Goal: Task Accomplishment & Management: Complete application form

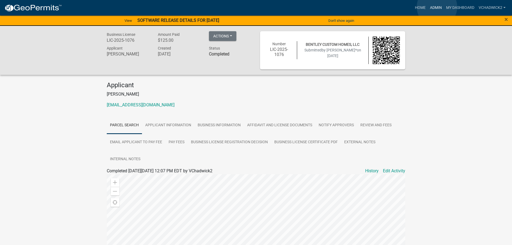
drag, startPoint x: 437, startPoint y: 7, endPoint x: 347, endPoint y: 7, distance: 90.1
click at [436, 7] on link "Admin" at bounding box center [436, 8] width 16 height 10
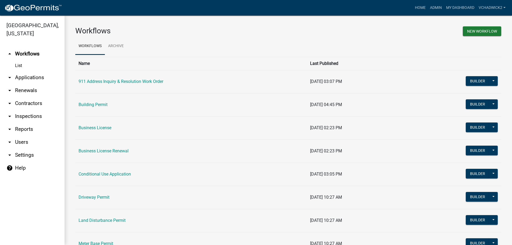
click at [30, 75] on link "arrow_drop_down Applications" at bounding box center [32, 77] width 65 height 13
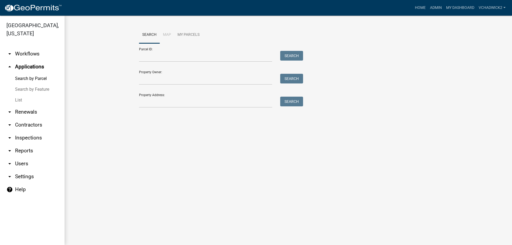
click at [18, 98] on link "List" at bounding box center [32, 100] width 65 height 11
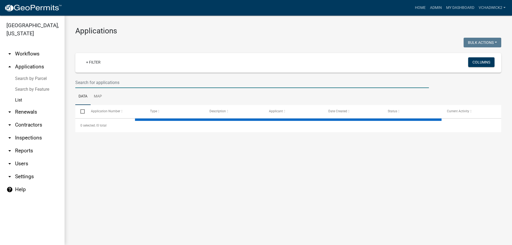
click at [123, 81] on input "text" at bounding box center [252, 82] width 354 height 11
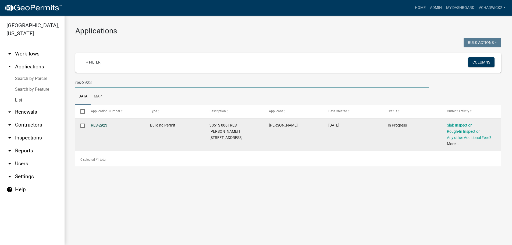
type input "res-2923"
click at [97, 124] on link "RES-2923" at bounding box center [99, 125] width 16 height 4
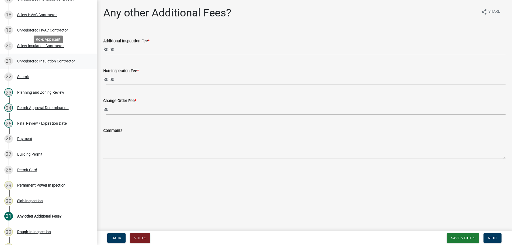
scroll to position [357, 0]
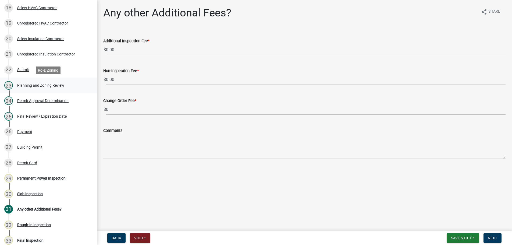
click at [36, 84] on div "Planning and Zoning Review" at bounding box center [40, 85] width 47 height 4
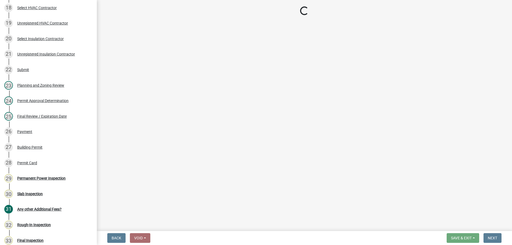
select select "b5c39336-92b9-49ce-a0a5-4e9e9babf743"
select select "f66b4cef-93c9-440c-84d8-a2c8d35cb7c1"
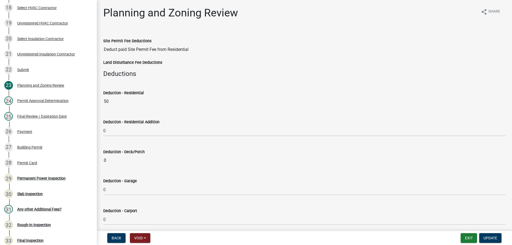
click at [122, 22] on div "Planning and Zoning Review" at bounding box center [170, 14] width 135 height 17
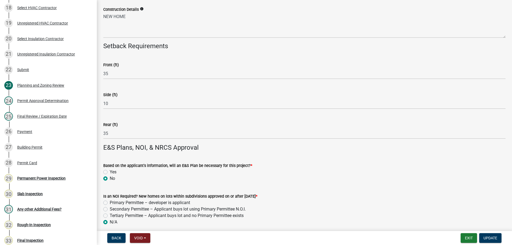
scroll to position [1160, 0]
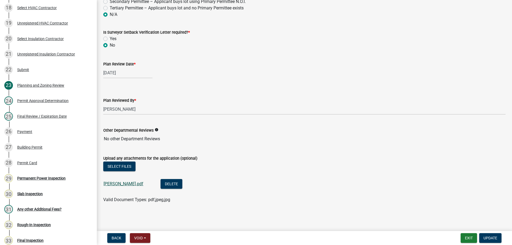
click at [112, 183] on link "[PERSON_NAME].pdf" at bounding box center [124, 183] width 40 height 5
click at [467, 239] on button "Exit" at bounding box center [469, 238] width 16 height 10
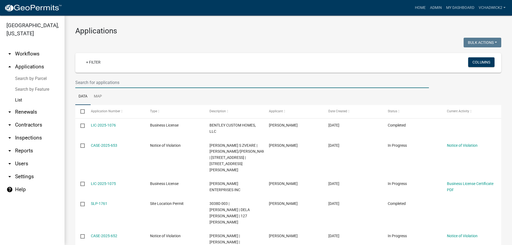
click at [115, 82] on input "text" at bounding box center [252, 82] width 354 height 11
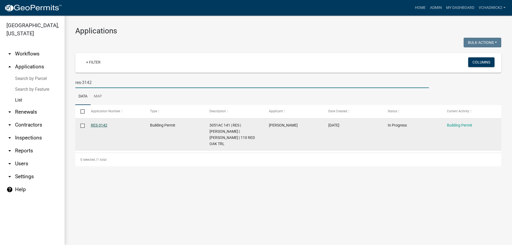
type input "res-3142"
click at [91, 124] on link "RES-3142" at bounding box center [99, 125] width 16 height 4
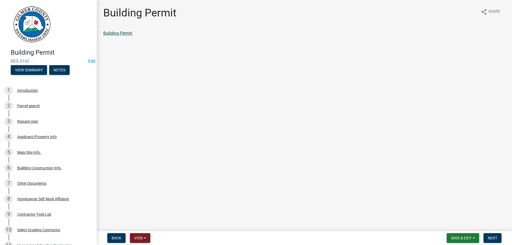
click at [121, 34] on link "Building Permit" at bounding box center [117, 33] width 29 height 5
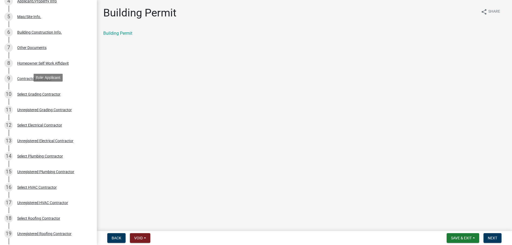
scroll to position [137, 0]
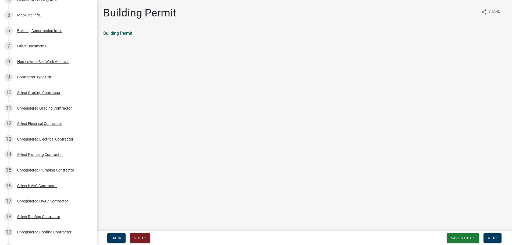
click at [120, 34] on link "Building Permit" at bounding box center [117, 33] width 29 height 5
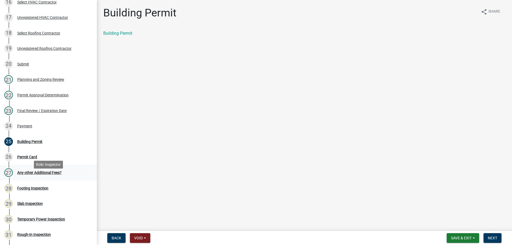
scroll to position [329, 0]
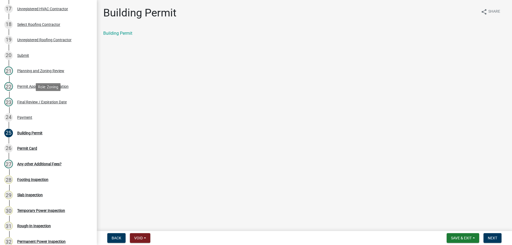
click at [49, 101] on div "Final Review / Expiration Date" at bounding box center [42, 102] width 50 height 4
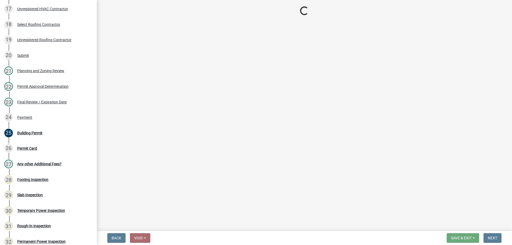
select select "5ce200eb-feb1-496b-8127-7891293955f5"
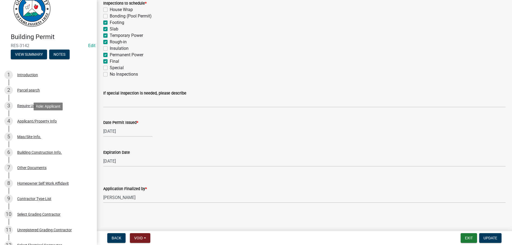
scroll to position [0, 0]
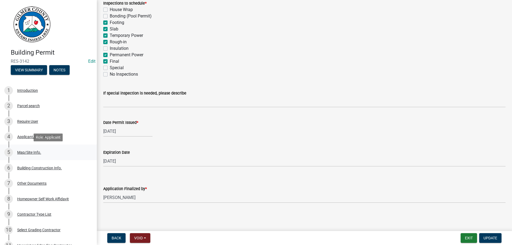
click at [26, 151] on div "Map/Site Info." at bounding box center [29, 152] width 24 height 4
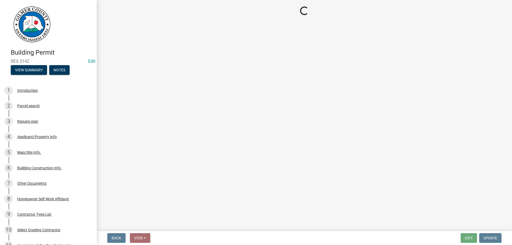
select select "e44f2733-11c1-42c1-adbb-9eb09c48163d"
select select "92a37e23-3b7d-408e-b3c7-0afbe39b0942"
select select "c9feaa94-b03b-4165-97cf-90fdf63947c5"
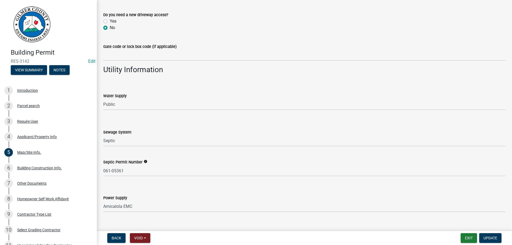
scroll to position [439, 0]
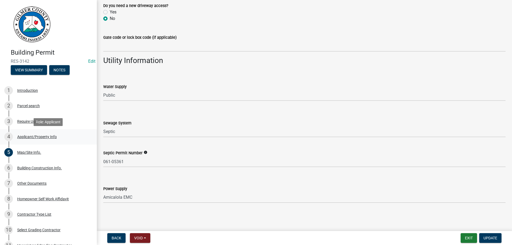
click at [33, 133] on div "4 Applicant/Property Info" at bounding box center [46, 136] width 84 height 9
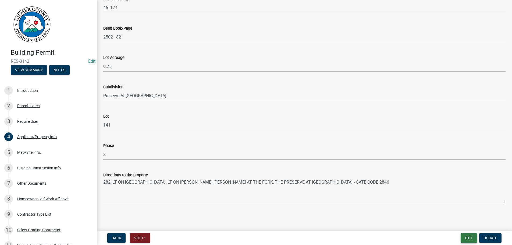
click at [469, 237] on button "Exit" at bounding box center [469, 238] width 16 height 10
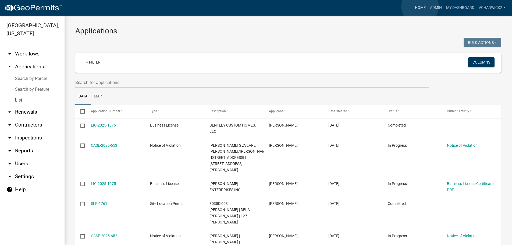
click at [420, 6] on link "Home" at bounding box center [420, 8] width 15 height 10
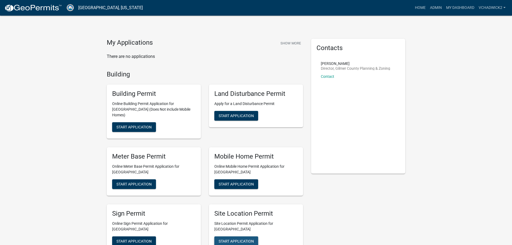
click at [233, 236] on button "Start Application" at bounding box center [236, 241] width 44 height 10
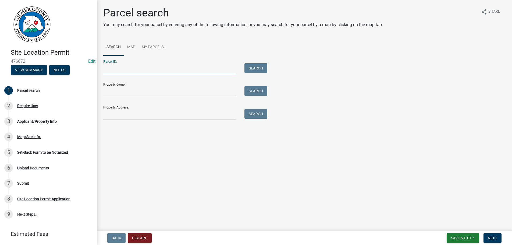
click at [113, 65] on input "Parcel ID:" at bounding box center [169, 68] width 133 height 11
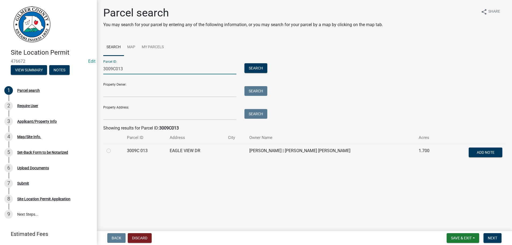
type input "3009C013"
click at [113, 147] on label at bounding box center [113, 147] width 0 height 0
click at [113, 151] on 013 "radio" at bounding box center [114, 148] width 3 height 3
radio 013 "true"
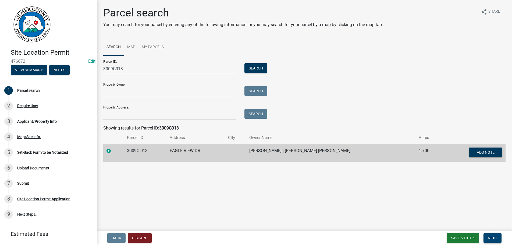
click at [494, 234] on button "Next" at bounding box center [493, 238] width 18 height 10
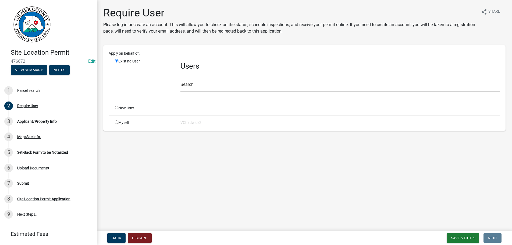
click at [116, 109] on input "radio" at bounding box center [116, 107] width 3 height 3
radio input "true"
radio input "false"
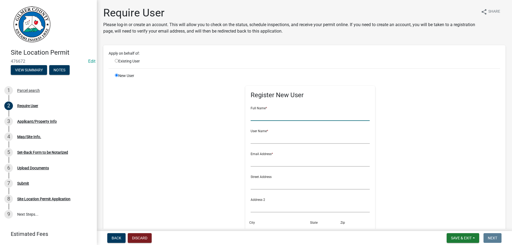
click at [276, 118] on input "text" at bounding box center [310, 115] width 119 height 11
type input "[PERSON_NAME]"
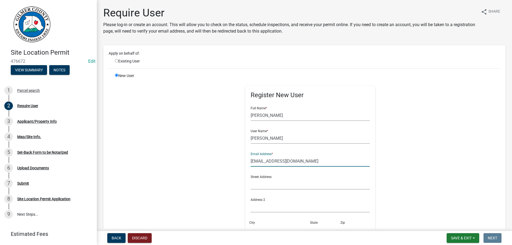
type input "[EMAIL_ADDRESS][DOMAIN_NAME]"
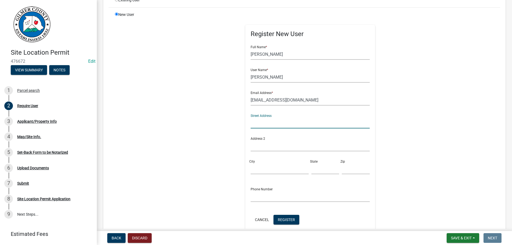
scroll to position [92, 0]
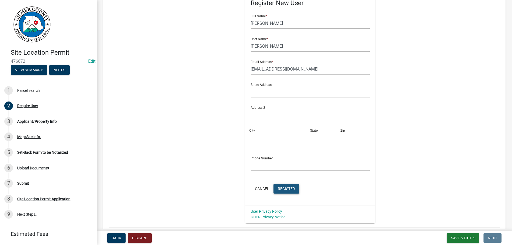
click at [288, 187] on span "Register" at bounding box center [286, 188] width 17 height 4
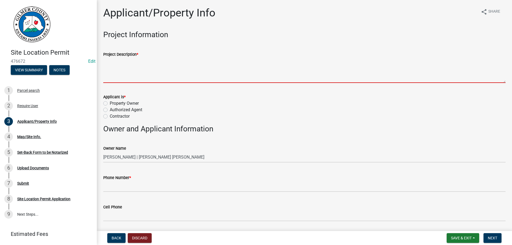
click at [122, 68] on textarea "Project Description *" at bounding box center [304, 70] width 403 height 25
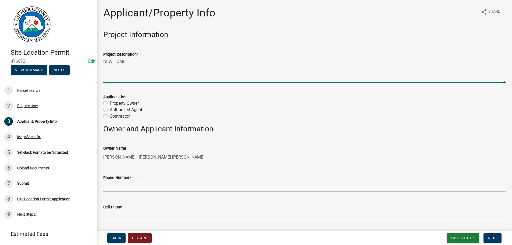
type textarea "NEW HOME"
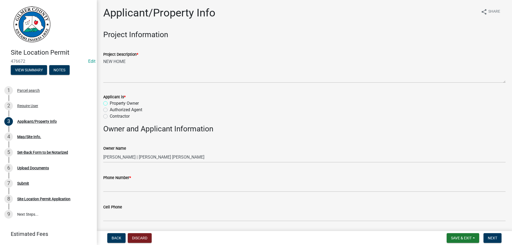
click at [110, 100] on input "Property Owner" at bounding box center [111, 101] width 3 height 3
radio input "true"
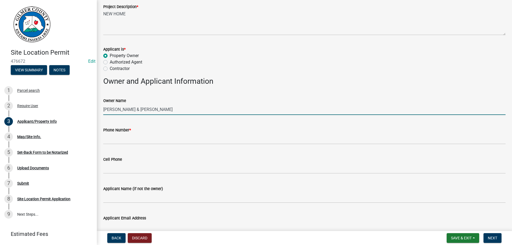
scroll to position [61, 0]
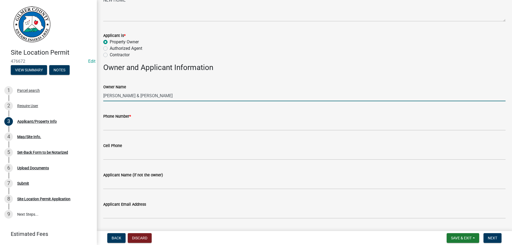
type input "[PERSON_NAME] & [PERSON_NAME]"
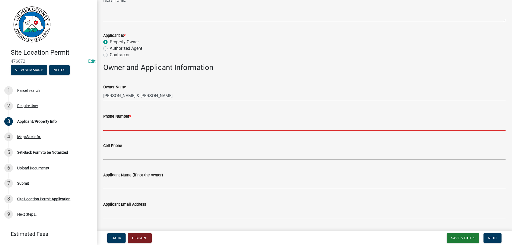
click at [137, 125] on input "Phone Number *" at bounding box center [304, 124] width 403 height 11
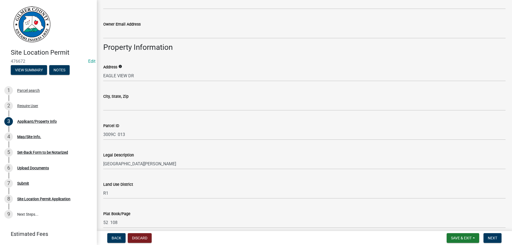
scroll to position [307, 0]
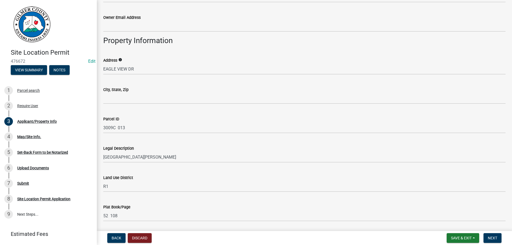
type input "[PHONE_NUMBER]"
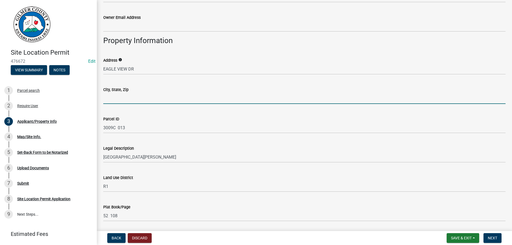
click at [138, 100] on input "City, State, Zip" at bounding box center [304, 98] width 403 height 11
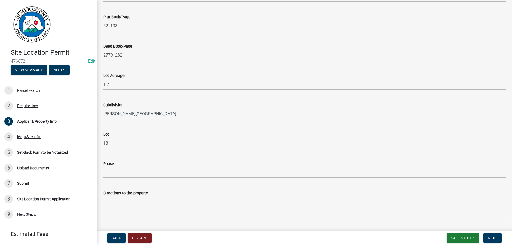
scroll to position [515, 0]
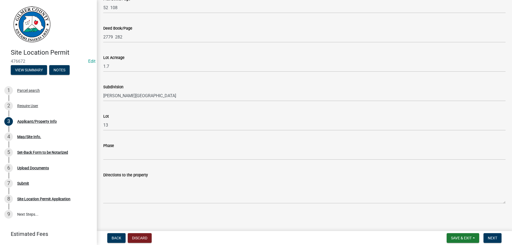
type input "ELLIJAY GA 30540"
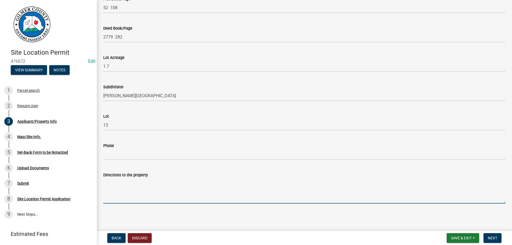
click at [139, 190] on textarea "Directions to the property" at bounding box center [304, 190] width 403 height 25
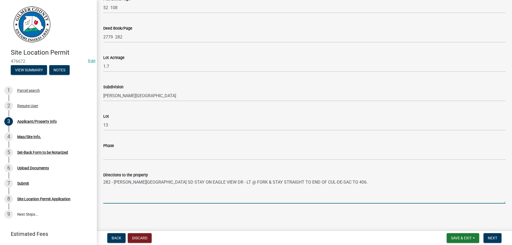
click at [104, 182] on textarea "282 - [PERSON_NAME][GEOGRAPHIC_DATA] SD STAY ON EAGLE VIEW DR - LT @ FORK & STA…" at bounding box center [304, 190] width 403 height 25
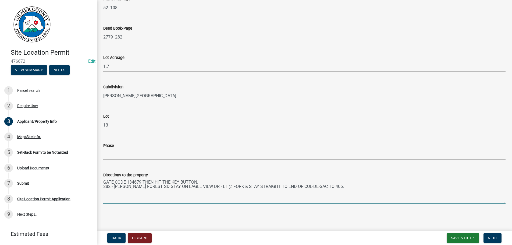
drag, startPoint x: 104, startPoint y: 181, endPoint x: 184, endPoint y: 170, distance: 80.6
click at [105, 181] on textarea "GATE CODE 134679 THEN HIT THE KEY BUTTON. 282 - [PERSON_NAME] FOREST SD STAY ON…" at bounding box center [304, 190] width 403 height 25
type textarea "SUBDIVISION GATE CODE 134679 THEN HIT THE KEY BUTTON. 282 - [PERSON_NAME] FORES…"
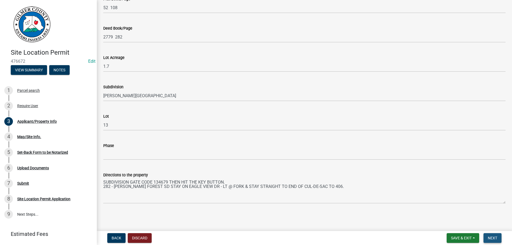
click at [494, 237] on span "Next" at bounding box center [492, 238] width 9 height 4
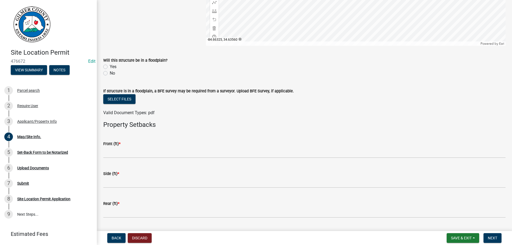
scroll to position [184, 0]
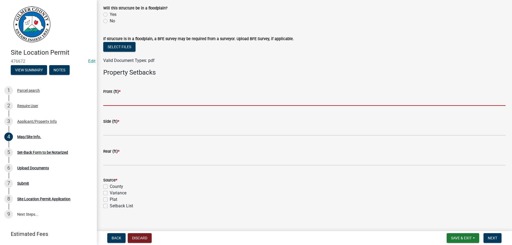
click at [131, 95] on input "text" at bounding box center [304, 100] width 403 height 11
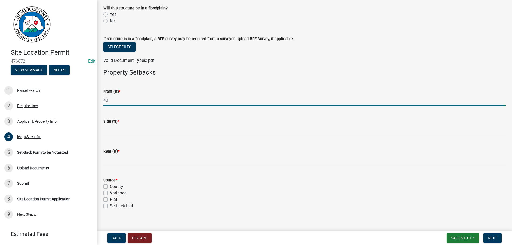
type input "40"
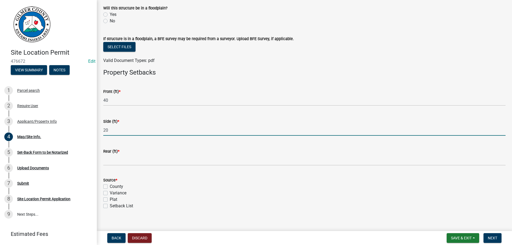
type input "20"
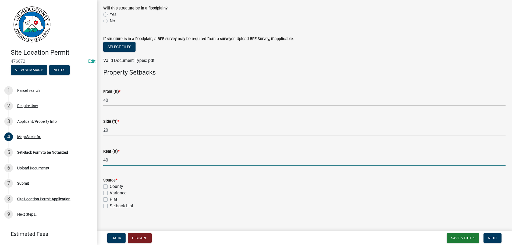
type input "40"
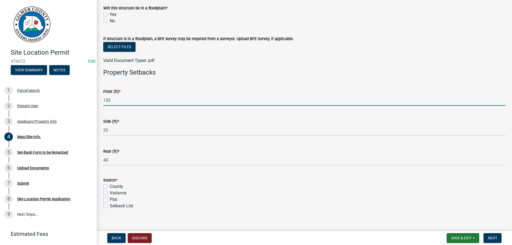
type input "150"
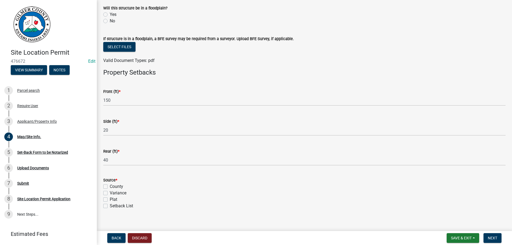
click at [110, 199] on label "Plat" at bounding box center [114, 199] width 8 height 6
click at [110, 199] on input "Plat" at bounding box center [111, 197] width 3 height 3
checkbox input "true"
checkbox input "false"
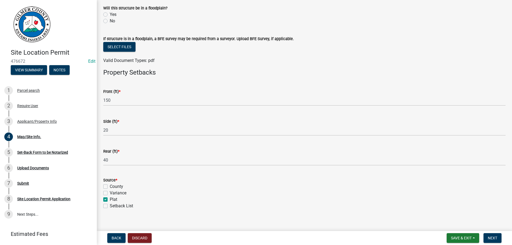
checkbox input "true"
checkbox input "false"
click at [110, 188] on label "County" at bounding box center [116, 186] width 13 height 6
click at [110, 187] on input "County" at bounding box center [111, 184] width 3 height 3
checkbox input "true"
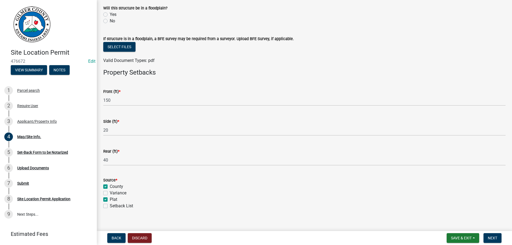
checkbox input "false"
checkbox input "true"
checkbox input "false"
click at [490, 237] on span "Next" at bounding box center [492, 238] width 9 height 4
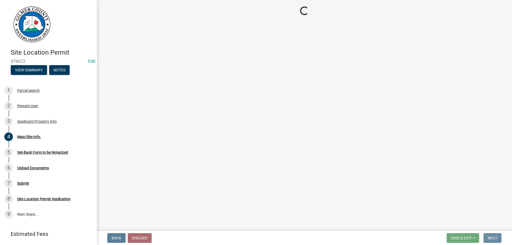
scroll to position [0, 0]
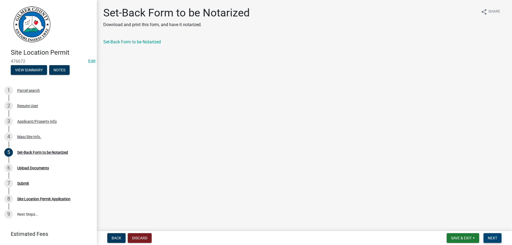
click at [489, 234] on button "Next" at bounding box center [493, 238] width 18 height 10
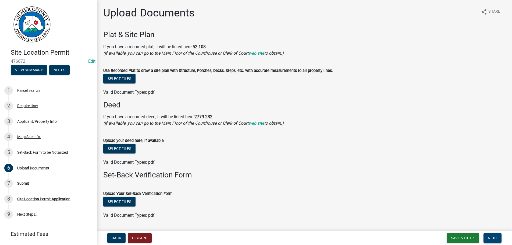
click at [492, 238] on span "Next" at bounding box center [492, 238] width 9 height 4
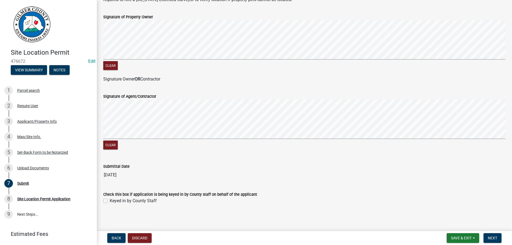
scroll to position [110, 0]
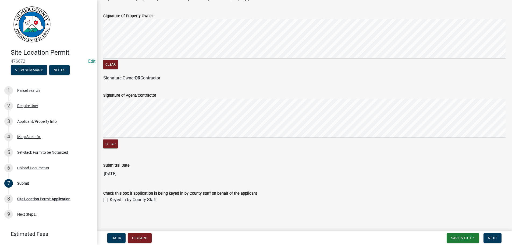
click at [110, 199] on label "Keyed in by County Staff" at bounding box center [133, 199] width 47 height 6
click at [110, 199] on input "Keyed in by County Staff" at bounding box center [111, 197] width 3 height 3
checkbox input "true"
click at [489, 237] on span "Next" at bounding box center [492, 238] width 9 height 4
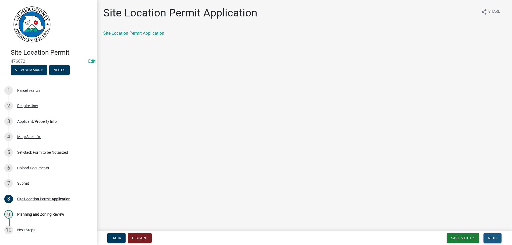
click at [489, 238] on span "Next" at bounding box center [492, 238] width 9 height 4
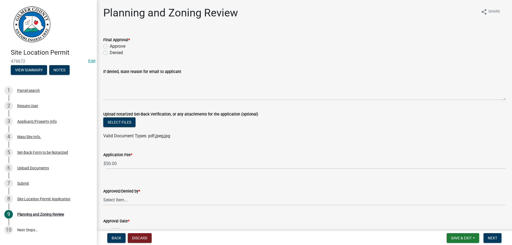
click at [110, 47] on label "Approve" at bounding box center [118, 46] width 16 height 6
click at [110, 47] on input "Approve" at bounding box center [111, 44] width 3 height 3
radio input "true"
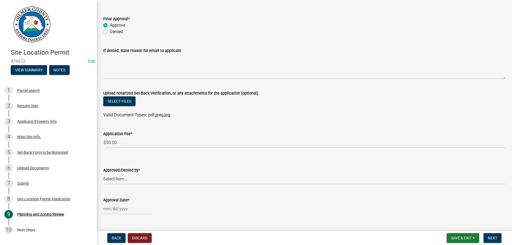
scroll to position [32, 0]
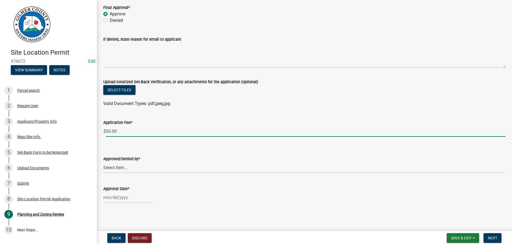
click at [136, 128] on input "50.00" at bounding box center [306, 131] width 400 height 11
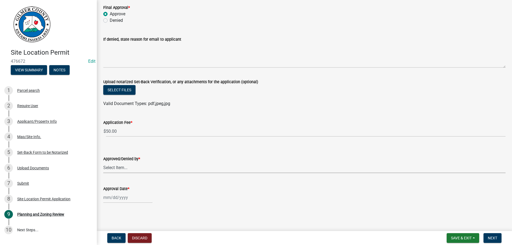
select select "9"
select select "2025"
type input "[DATE]"
click at [103, 162] on select "Select Item... [PERSON_NAME] [PERSON_NAME] [PERSON_NAME] [PERSON_NAME] [PERSON_…" at bounding box center [304, 167] width 403 height 11
click option "[PERSON_NAME]" at bounding box center [0, 0] width 0 height 0
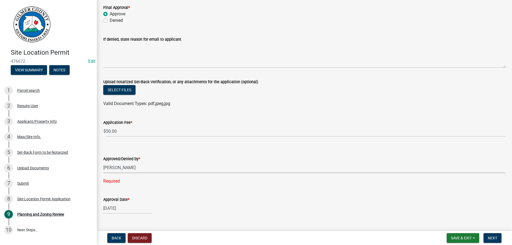
select select "b44f7338-8171-40f4-83dd-b8ba3065c966"
click at [492, 238] on span "Next" at bounding box center [492, 238] width 9 height 4
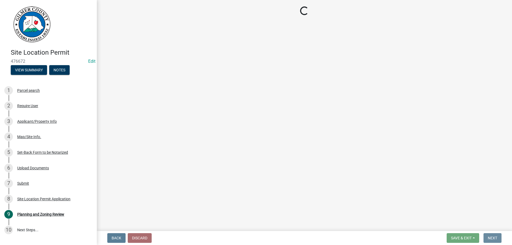
scroll to position [0, 0]
select select "2: 1"
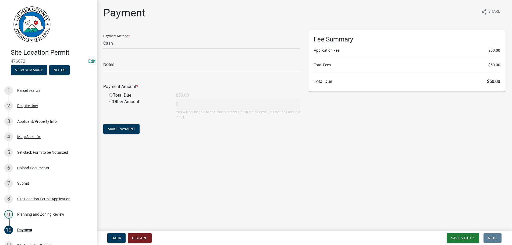
click at [112, 95] on input "radio" at bounding box center [111, 94] width 3 height 3
radio input "true"
type input "50"
click at [123, 125] on button "Make Payment" at bounding box center [121, 129] width 36 height 10
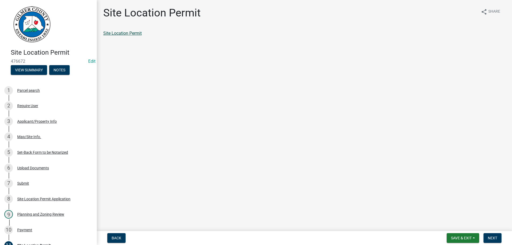
click at [128, 34] on link "Site Location Permit" at bounding box center [122, 33] width 38 height 5
click at [26, 121] on div "Applicant/Property Info" at bounding box center [37, 121] width 40 height 4
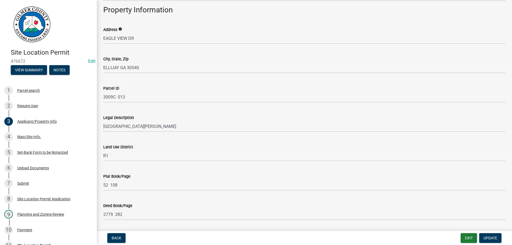
scroll to position [515, 0]
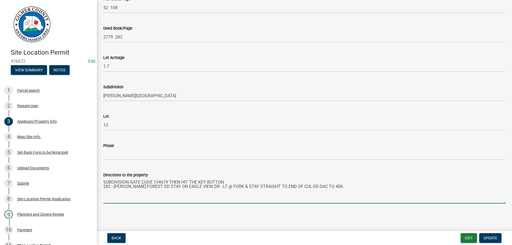
click at [104, 185] on textarea "SUBDIVISION GATE CODE 134679 THEN HIT THE KEY BUTTON. 282 - [PERSON_NAME] FORES…" at bounding box center [304, 190] width 403 height 25
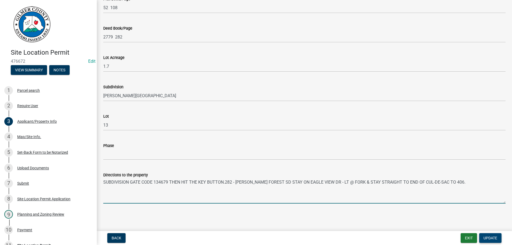
type textarea "SUBDIVISION GATE CODE 134679 THEN HIT THE KEY BUTTON.282 - [PERSON_NAME] FOREST…"
click at [487, 237] on span "Update" at bounding box center [491, 238] width 14 height 4
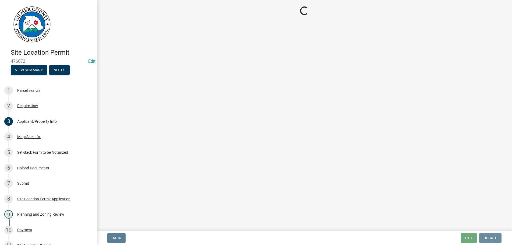
scroll to position [0, 0]
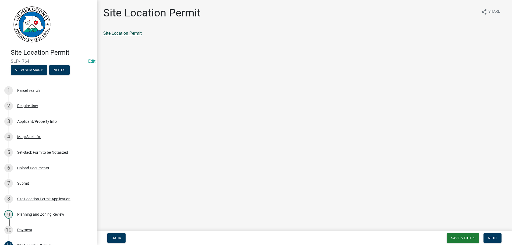
click at [122, 33] on link "Site Location Permit" at bounding box center [122, 33] width 38 height 5
click at [23, 120] on div "Applicant/Property Info" at bounding box center [37, 121] width 40 height 4
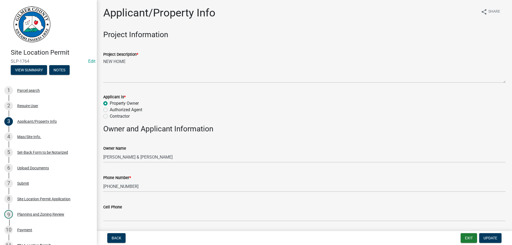
click at [262, 41] on wm-data-entity-input "Project Information" at bounding box center [304, 36] width 403 height 13
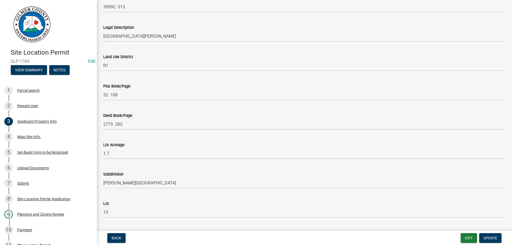
scroll to position [515, 0]
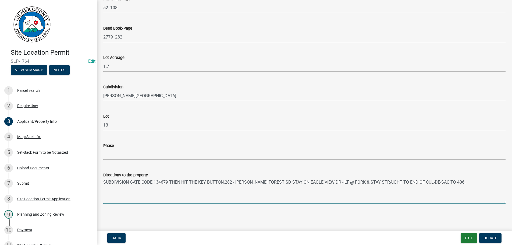
drag, startPoint x: 142, startPoint y: 182, endPoint x: -2, endPoint y: 185, distance: 144.0
click at [103, 185] on textarea "SUBDIVISION GATE CODE 134679 THEN HIT THE KEY BUTTON.282 - [PERSON_NAME] FOREST…" at bounding box center [304, 190] width 403 height 25
type textarea "CODE 134679 THEN HIT THE KEY BUTTON.282 - [PERSON_NAME] FOREST SD STAY ON EAGLE…"
click at [494, 238] on span "Update" at bounding box center [491, 238] width 14 height 4
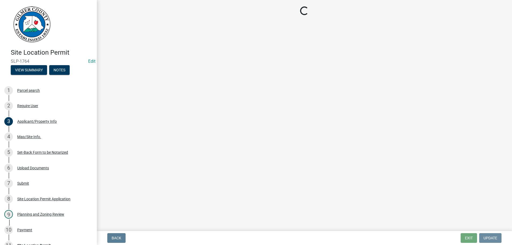
scroll to position [0, 0]
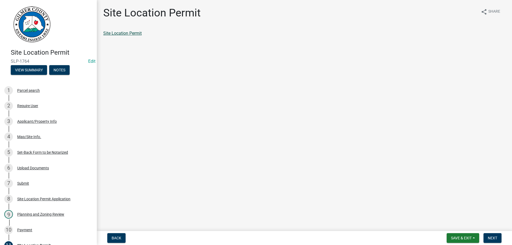
click at [133, 32] on link "Site Location Permit" at bounding box center [122, 33] width 38 height 5
click at [28, 120] on div "Applicant/Property Info" at bounding box center [37, 121] width 40 height 4
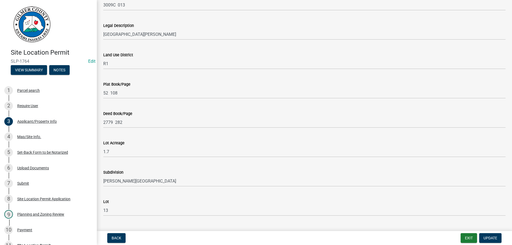
scroll to position [515, 0]
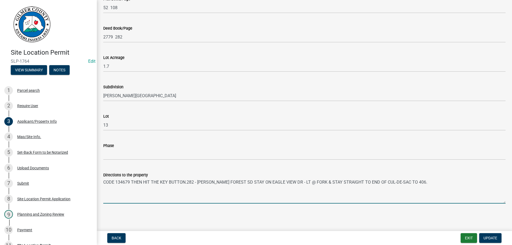
drag, startPoint x: 187, startPoint y: 182, endPoint x: -2, endPoint y: 180, distance: 188.9
click at [103, 180] on textarea "CODE 134679 THEN HIT THE KEY BUTTON.282 - [PERSON_NAME] FOREST SD STAY ON EAGLE…" at bounding box center [304, 190] width 403 height 25
type textarea "282 - [PERSON_NAME][GEOGRAPHIC_DATA] SD STAY ON EAGLE VIEW DR - LT @ FORK & STA…"
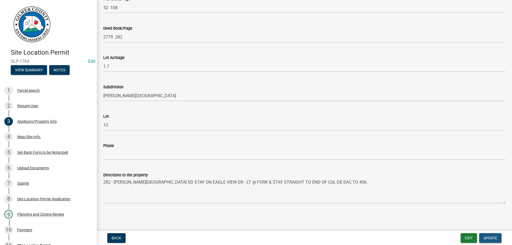
click at [489, 236] on span "Update" at bounding box center [491, 238] width 14 height 4
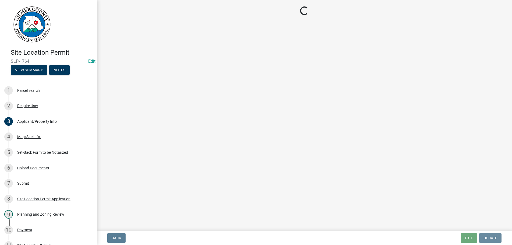
scroll to position [0, 0]
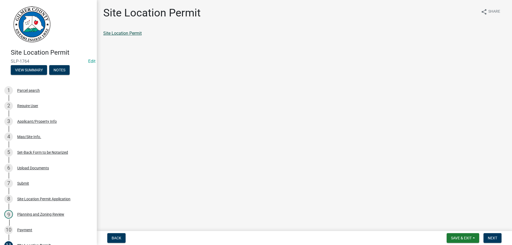
click at [121, 34] on link "Site Location Permit" at bounding box center [122, 33] width 38 height 5
click at [493, 236] on span "Next" at bounding box center [492, 238] width 9 height 4
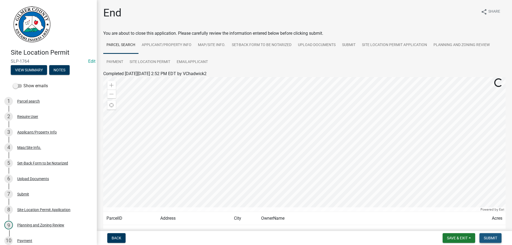
click at [493, 236] on span "Submit" at bounding box center [490, 238] width 13 height 4
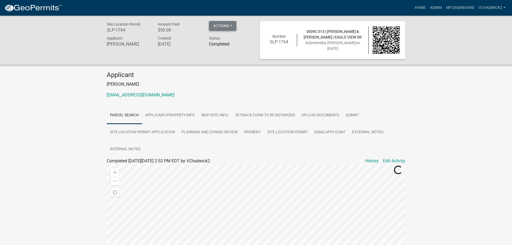
click at [218, 23] on button "Actions" at bounding box center [222, 26] width 27 height 10
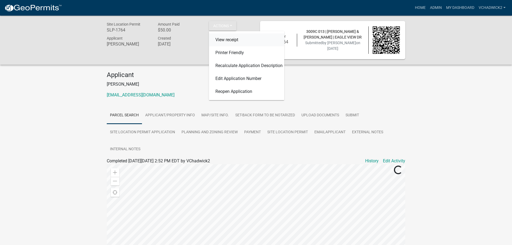
click at [230, 40] on link "View receipt" at bounding box center [246, 39] width 75 height 13
